Goal: Use online tool/utility: Utilize a website feature to perform a specific function

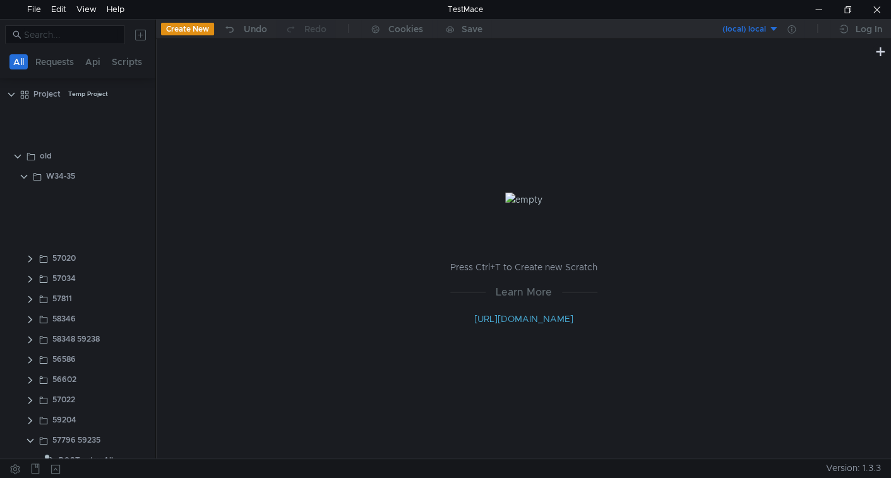
scroll to position [503, 0]
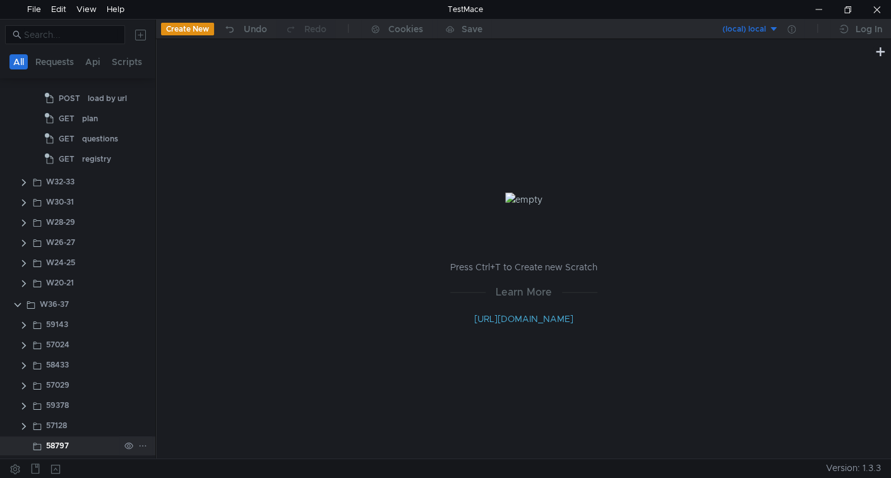
click at [57, 441] on div "58797" at bounding box center [57, 445] width 23 height 19
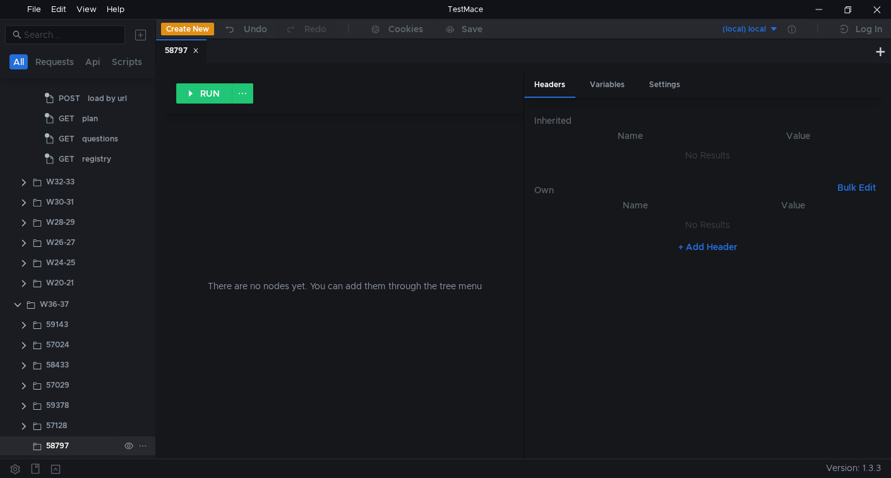
click at [138, 445] on icon at bounding box center [142, 445] width 9 height 9
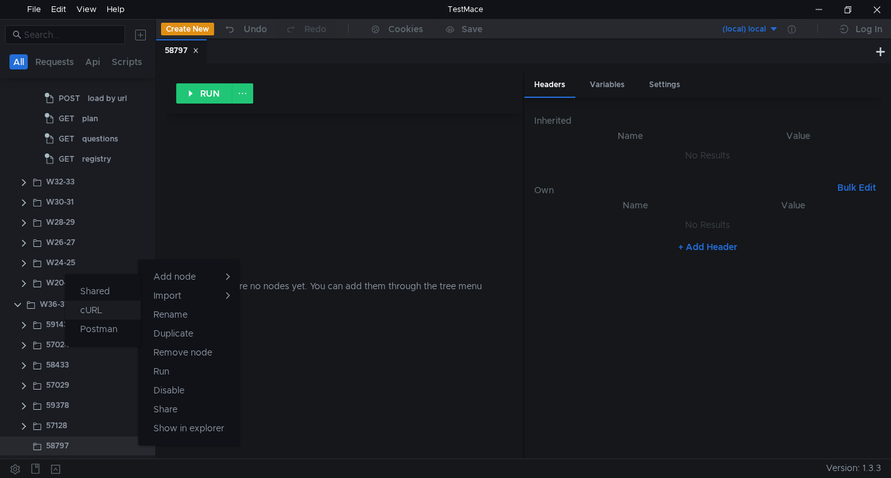
click at [119, 306] on button "cURL" at bounding box center [103, 310] width 76 height 19
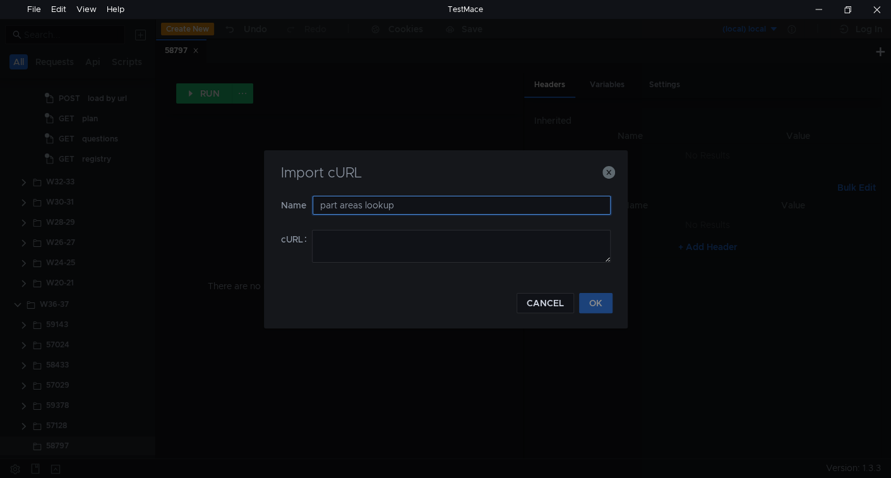
type input "part areas lookup"
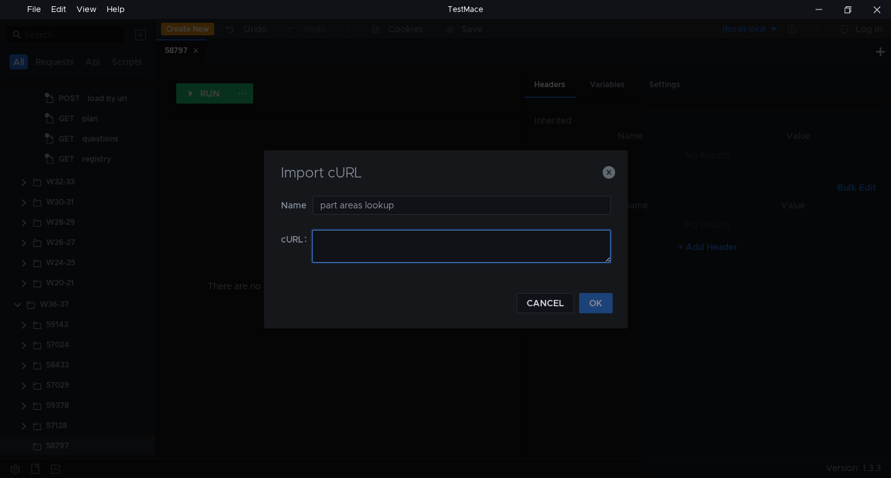
paste textarea "curl '[URL]' \ -H 'accept: */*' \ -H 'accept-language: ru-RU,ru;q=0.9,en-US;q=0…"
type textarea "curl '[URL]' \ -H 'accept: */*' \ -H 'accept-language: ru-RU,ru;q=0.9,en-US;q=0…"
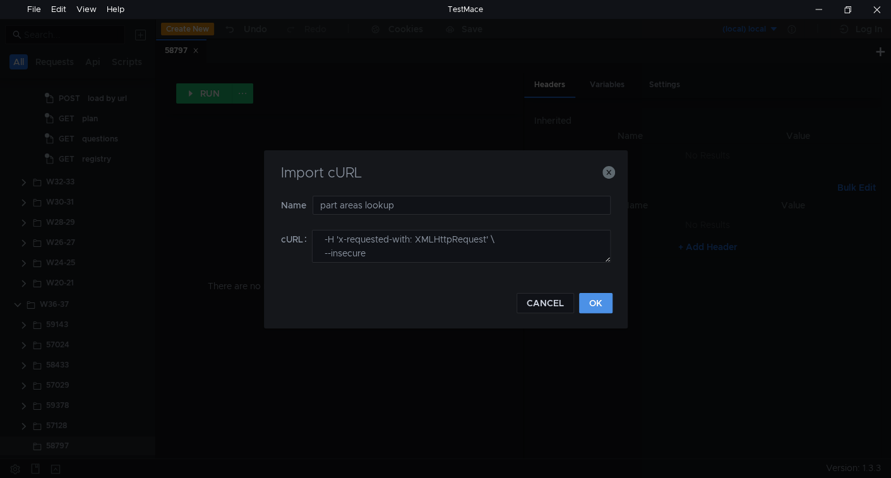
click at [595, 306] on button "OK" at bounding box center [595, 303] width 33 height 20
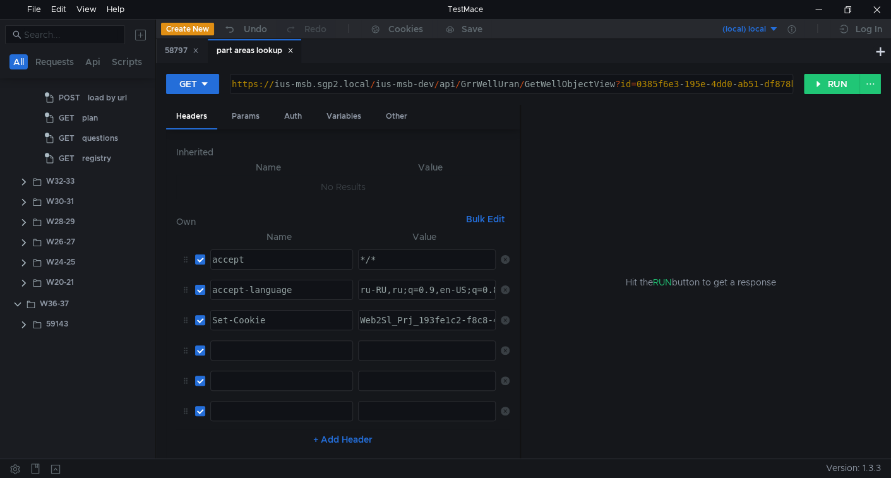
scroll to position [0, 0]
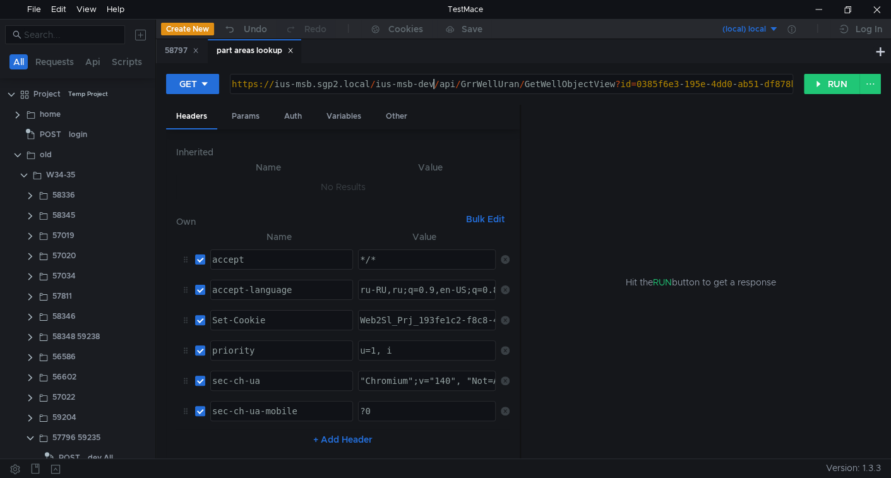
click at [433, 81] on div "https:// ius-msb.sgp2.local / ius-msb-dev / api / GrrWellUran / GetWellObjectVi…" at bounding box center [679, 94] width 901 height 30
type textarea "${$env.baseUrl}/api/GrrWellUran/GetWellObjectView?id=0385f6e3-195e-4dd0-ab51-df…"
click at [246, 119] on div "Params" at bounding box center [246, 116] width 48 height 23
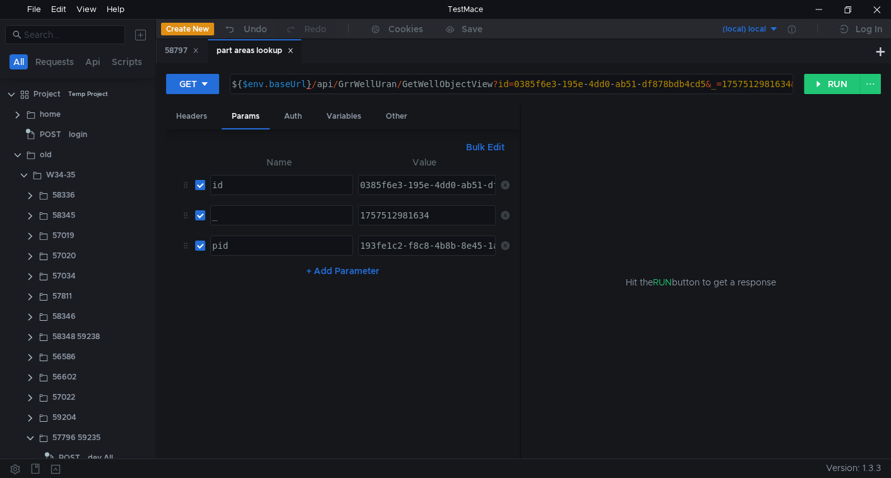
click at [504, 184] on icon at bounding box center [505, 185] width 9 height 9
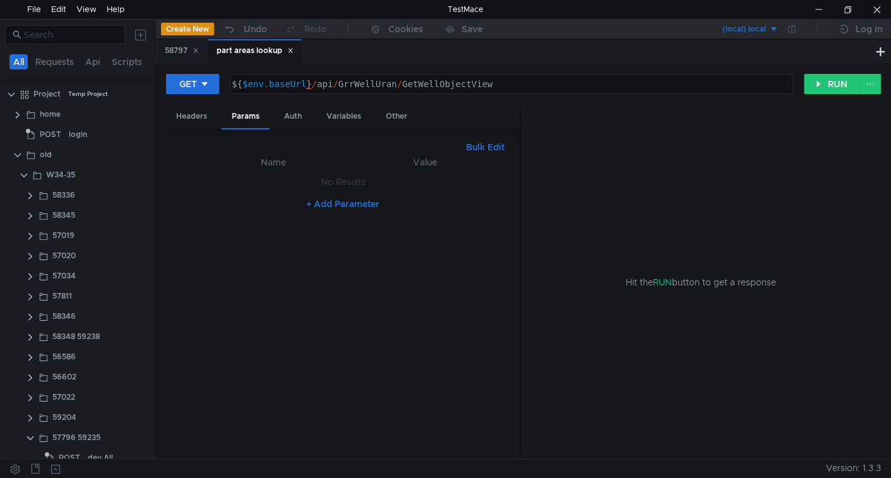
click at [484, 146] on button "Bulk Edit" at bounding box center [485, 147] width 49 height 15
click at [339, 202] on div at bounding box center [342, 312] width 333 height 314
